Goal: Transaction & Acquisition: Purchase product/service

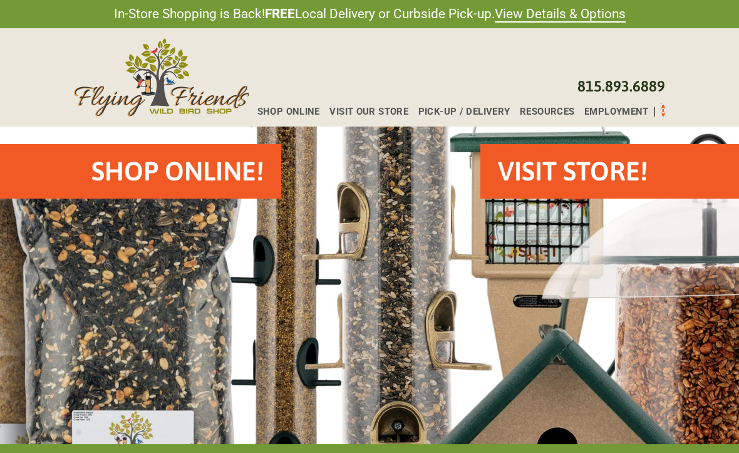
click at [585, 189] on h2 "VISIT STORE!" at bounding box center [573, 171] width 150 height 37
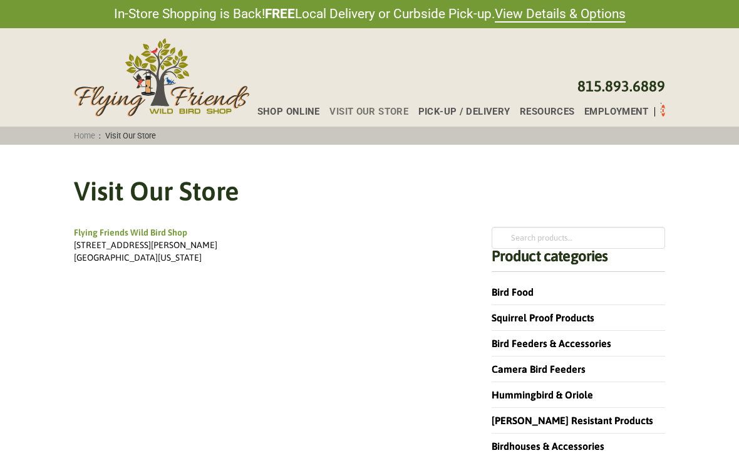
click at [584, 174] on h1 "Visit Our Store" at bounding box center [369, 191] width 591 height 37
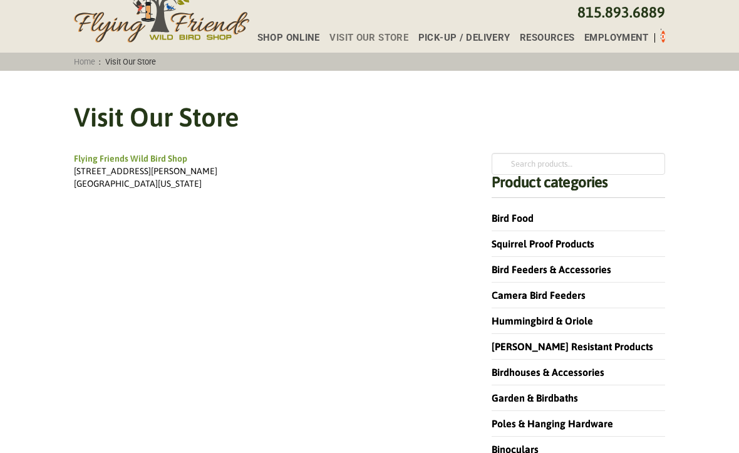
scroll to position [74, 0]
click at [553, 241] on link "Squirrel Proof Products" at bounding box center [543, 243] width 103 height 11
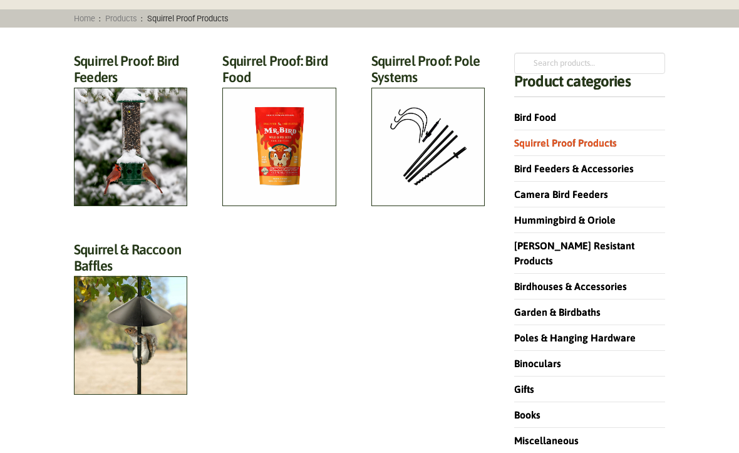
scroll to position [117, 0]
click at [130, 93] on h2 "Squirrel Proof: Bird Feeders (12)" at bounding box center [130, 73] width 113 height 40
